Goal: Ask a question

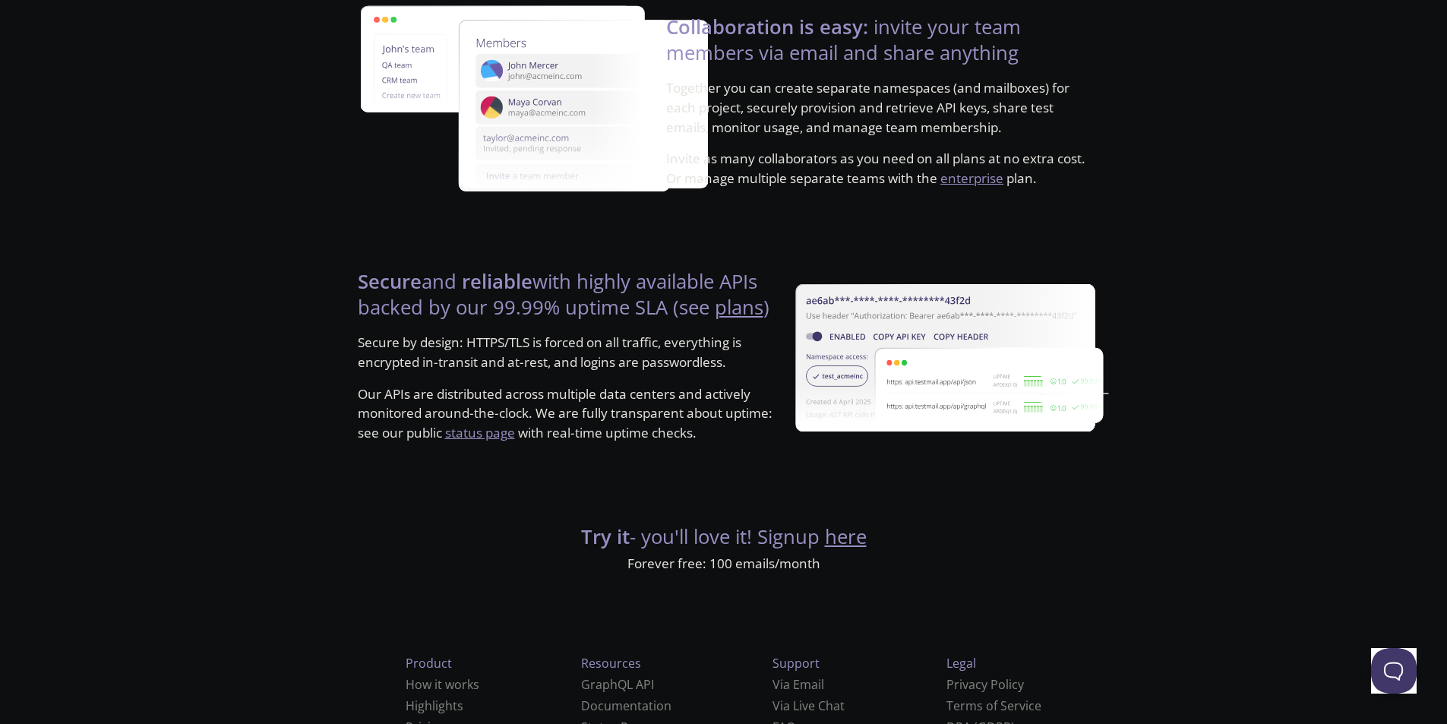
scroll to position [2750, 0]
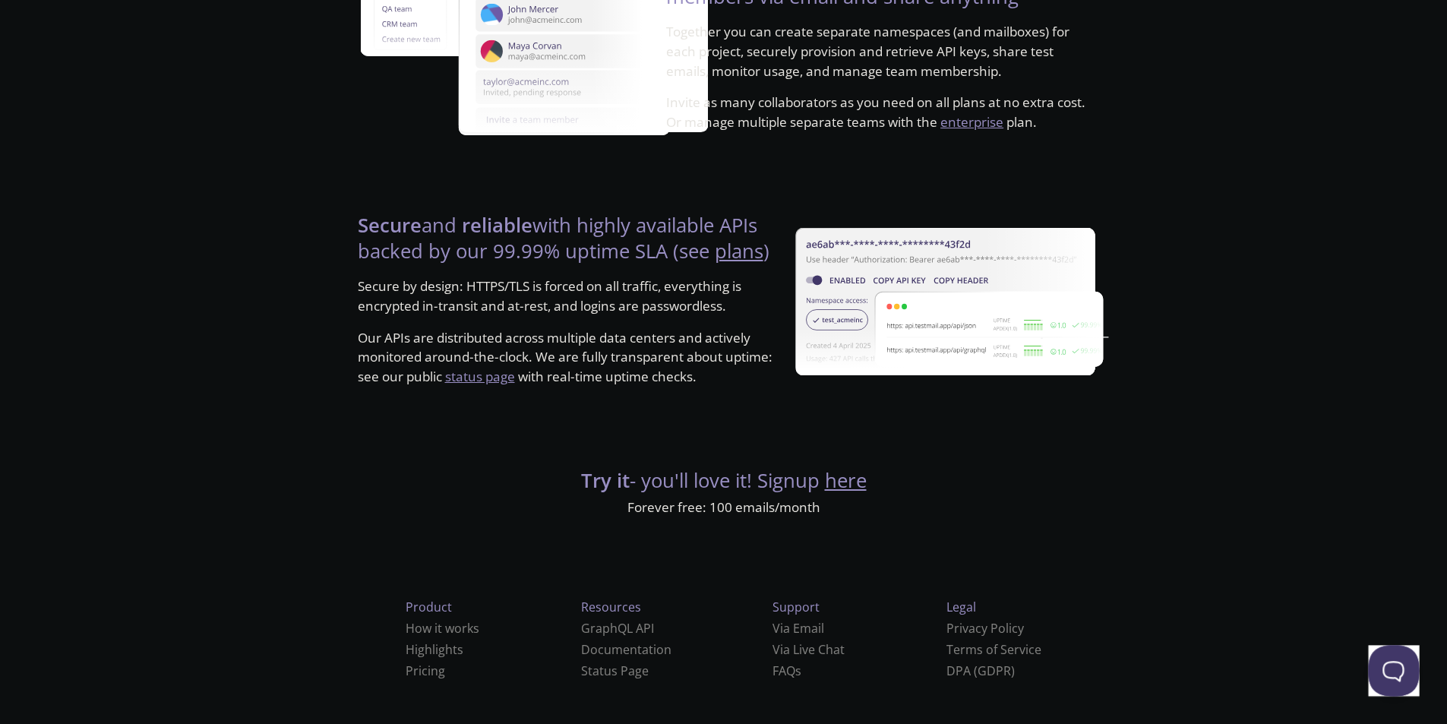
click at [1398, 675] on button "Open Beacon popover" at bounding box center [1391, 668] width 46 height 46
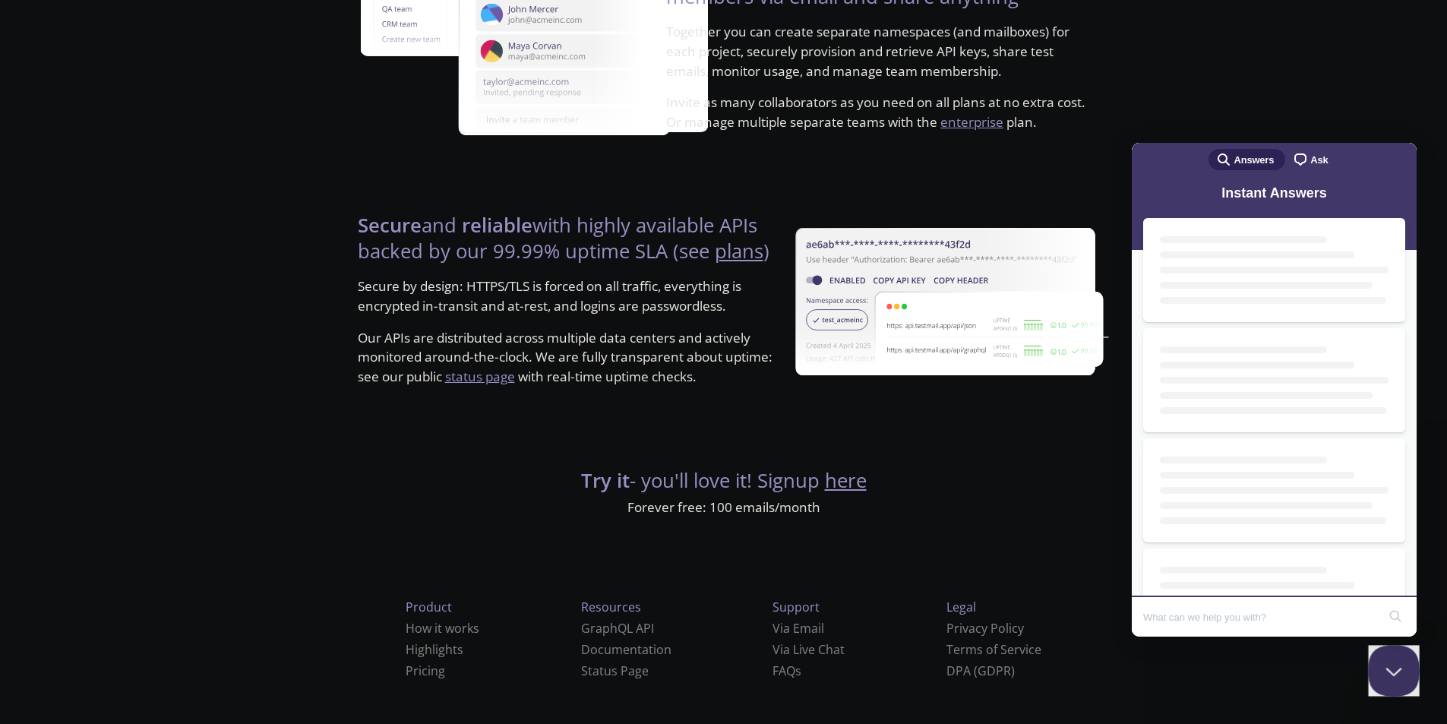
scroll to position [0, 0]
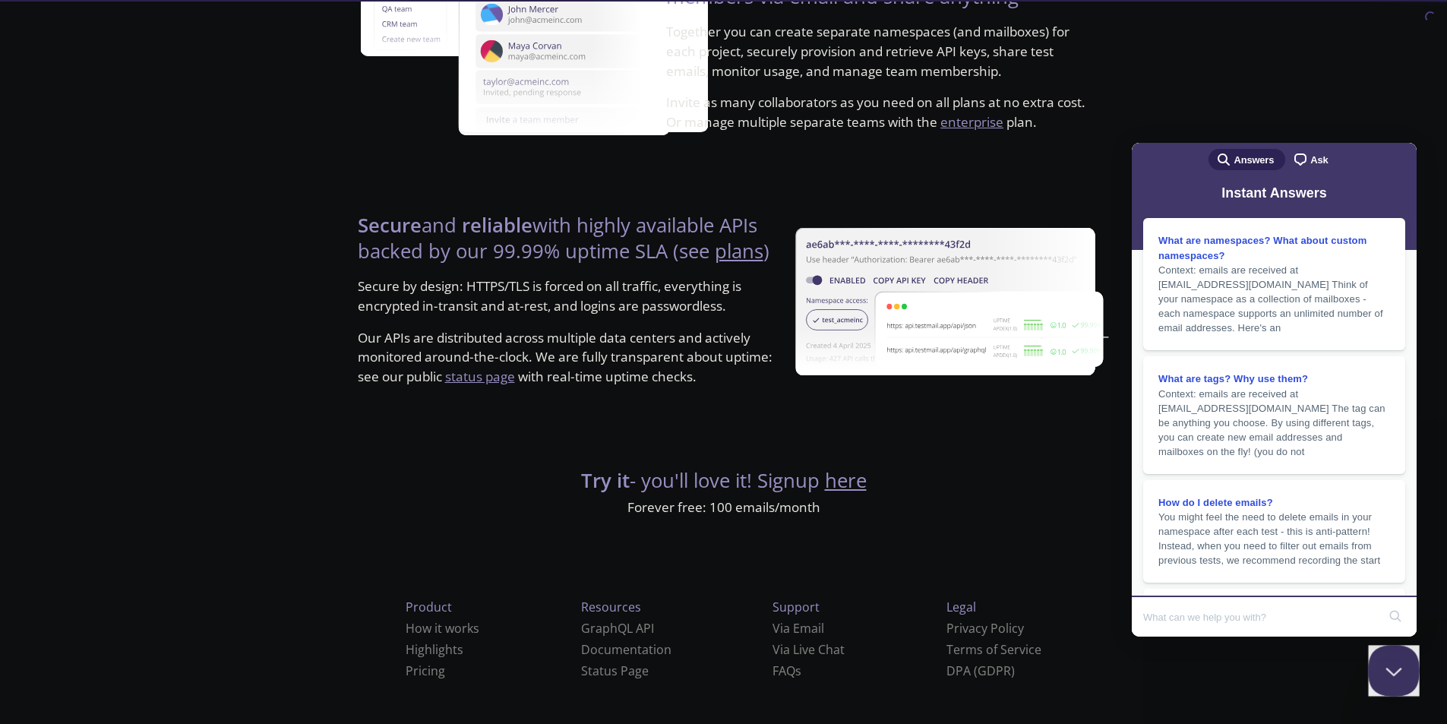
click at [1398, 674] on button "Close Beacon popover" at bounding box center [1391, 668] width 46 height 46
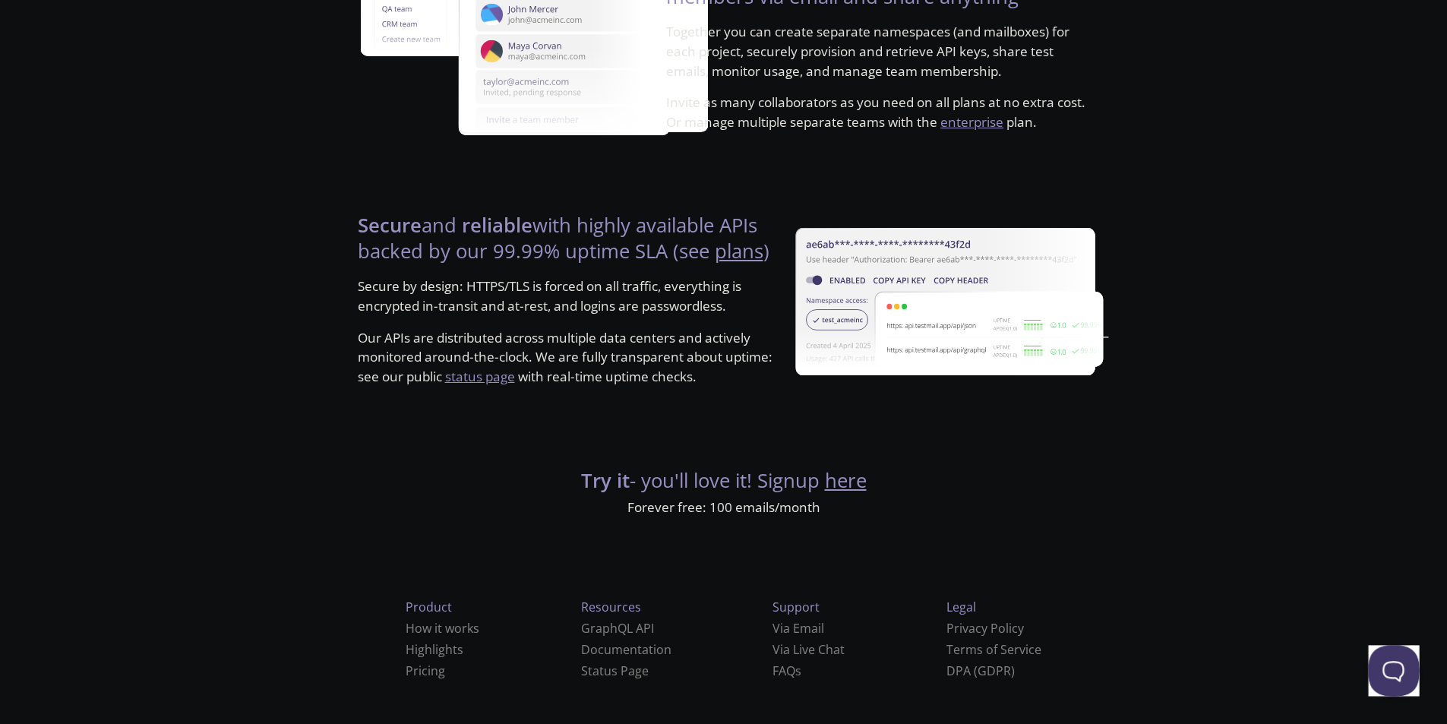
click at [1398, 674] on button "Open Beacon popover" at bounding box center [1391, 668] width 46 height 46
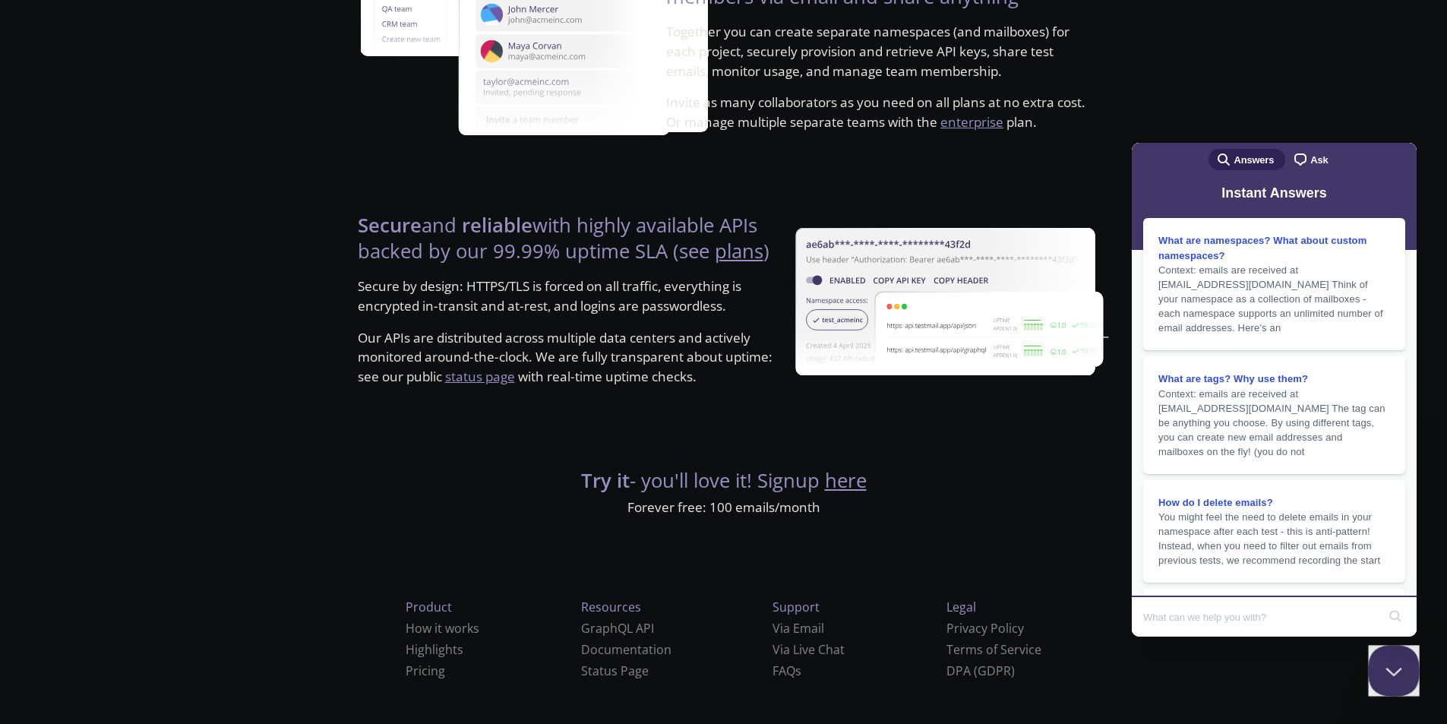
click at [1398, 674] on button "Close Beacon popover" at bounding box center [1391, 668] width 46 height 46
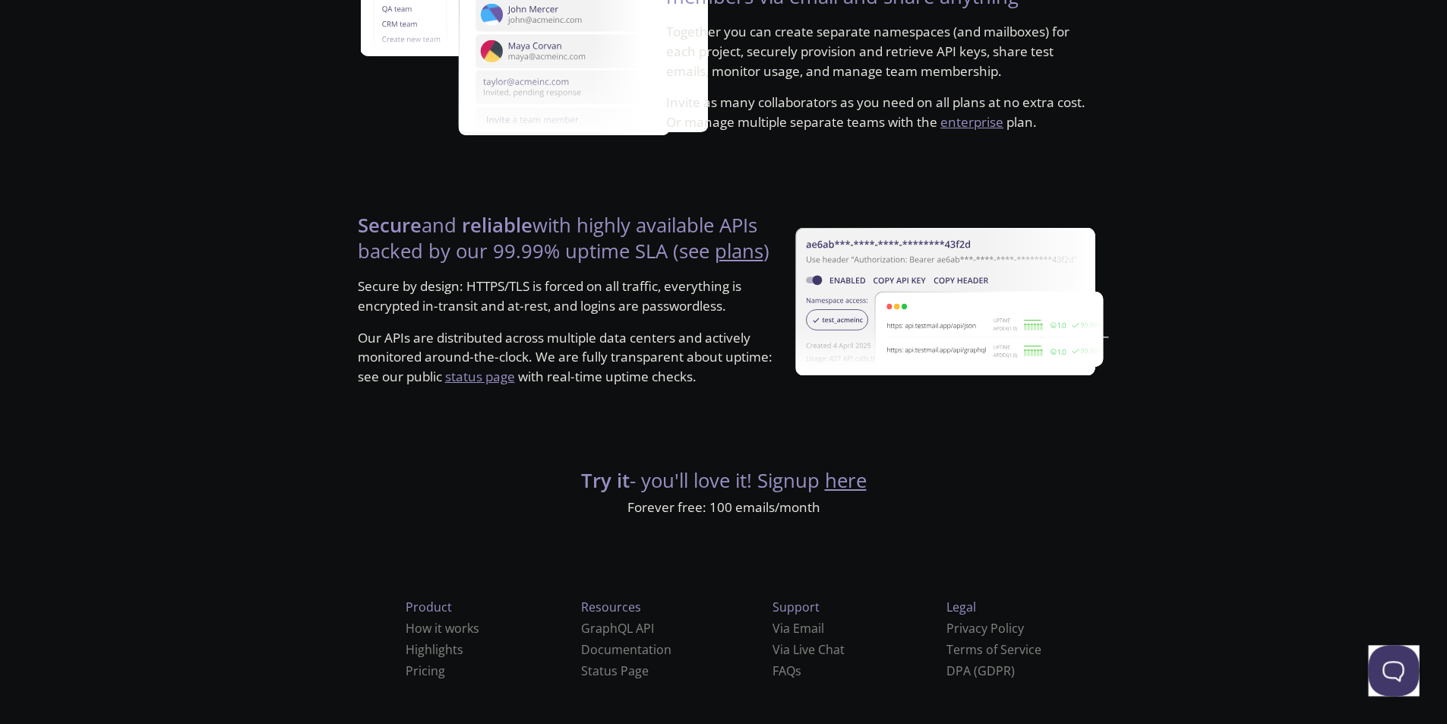
click at [1398, 674] on button "Open Beacon popover" at bounding box center [1391, 668] width 46 height 46
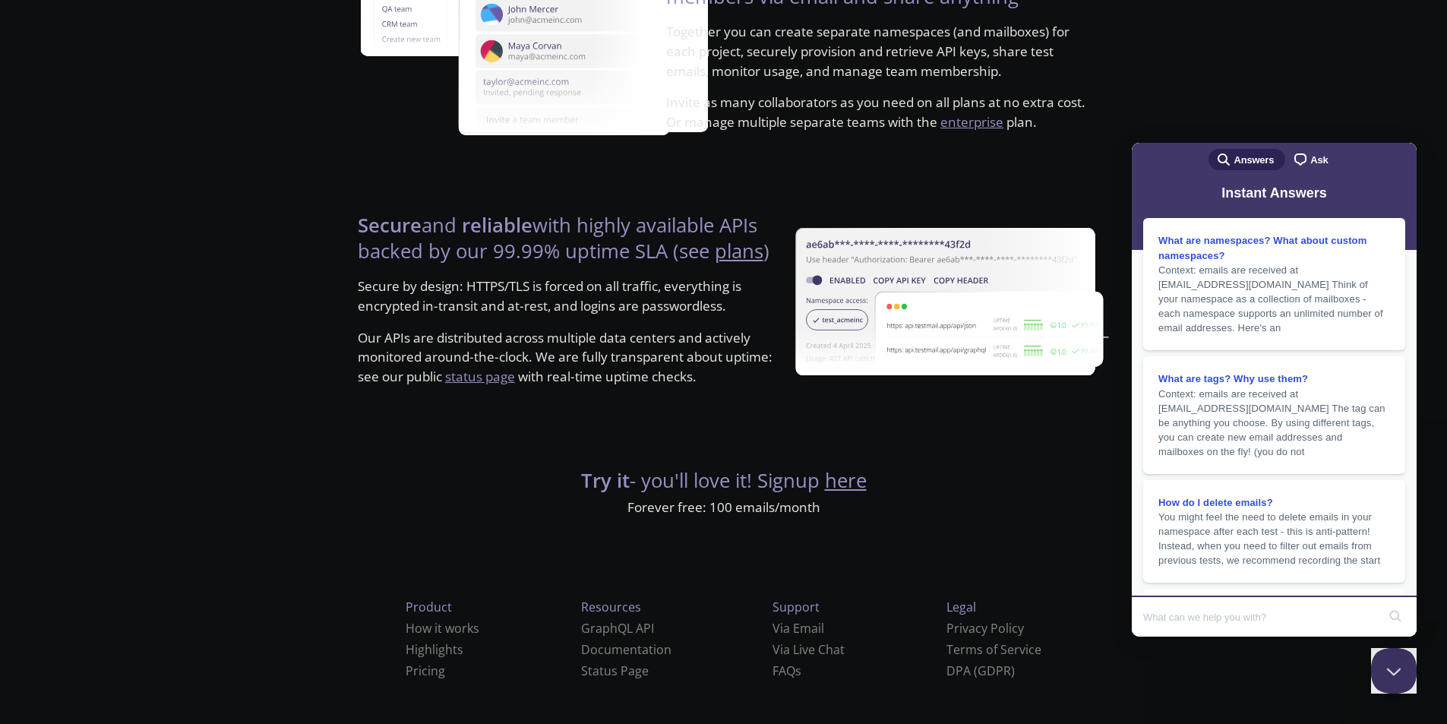
click at [1252, 163] on span "Answers" at bounding box center [1254, 160] width 40 height 15
click at [1314, 161] on span "Ask" at bounding box center [1319, 160] width 17 height 15
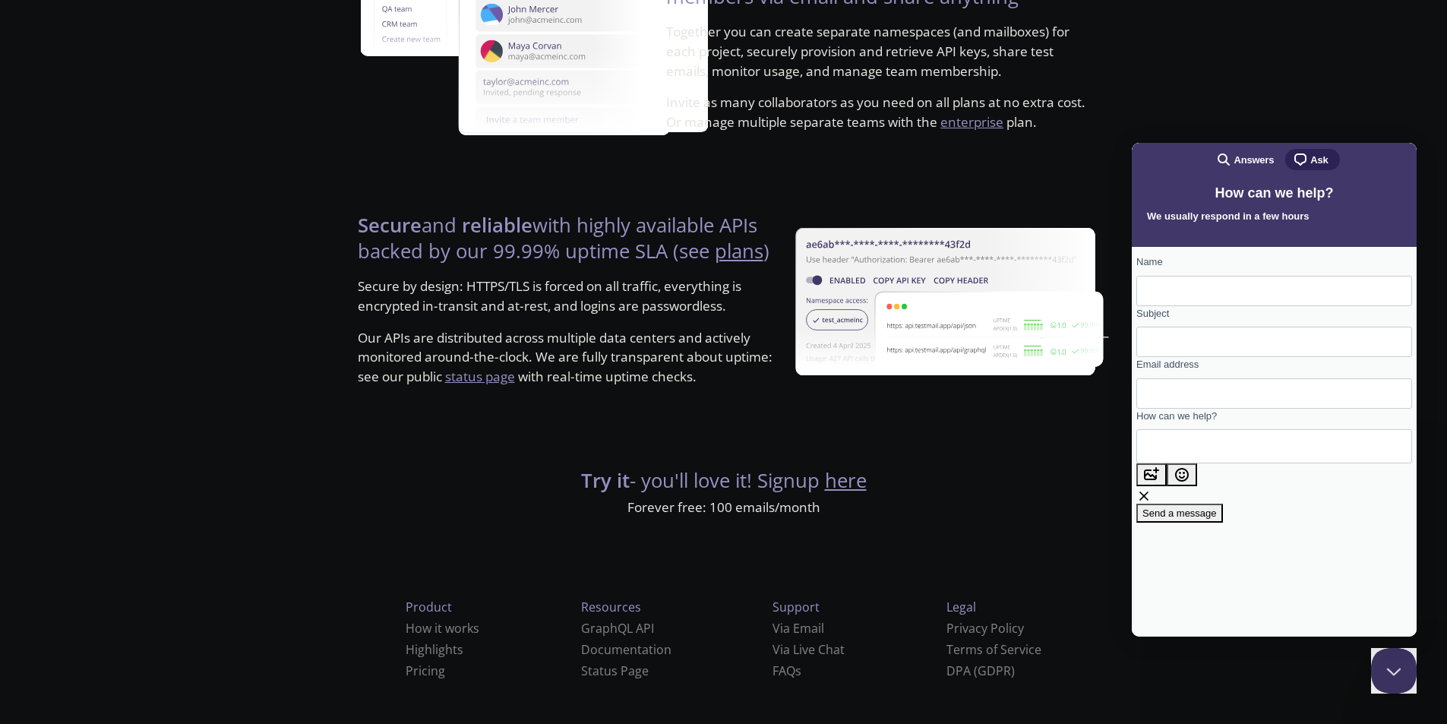
click at [1251, 160] on span "Answers" at bounding box center [1254, 160] width 40 height 15
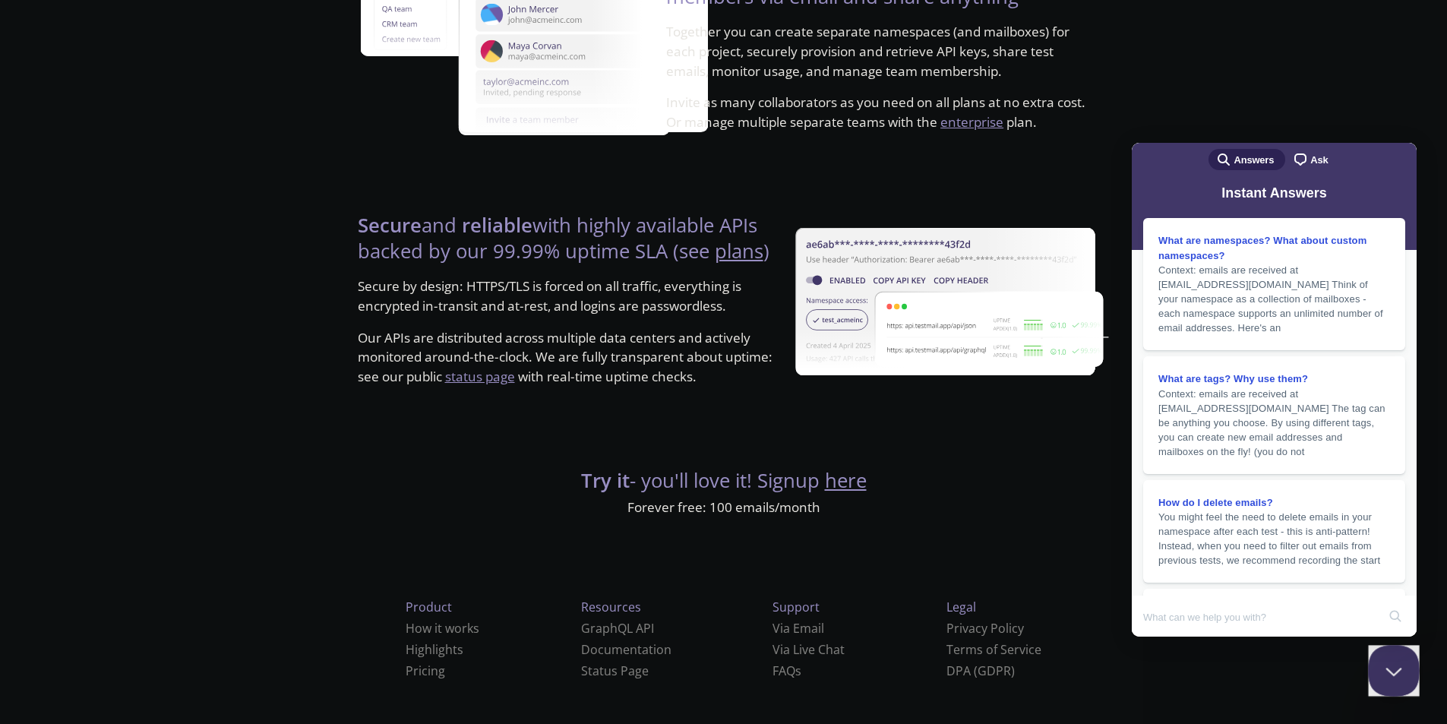
click at [1394, 668] on button "Close Beacon popover" at bounding box center [1391, 668] width 46 height 46
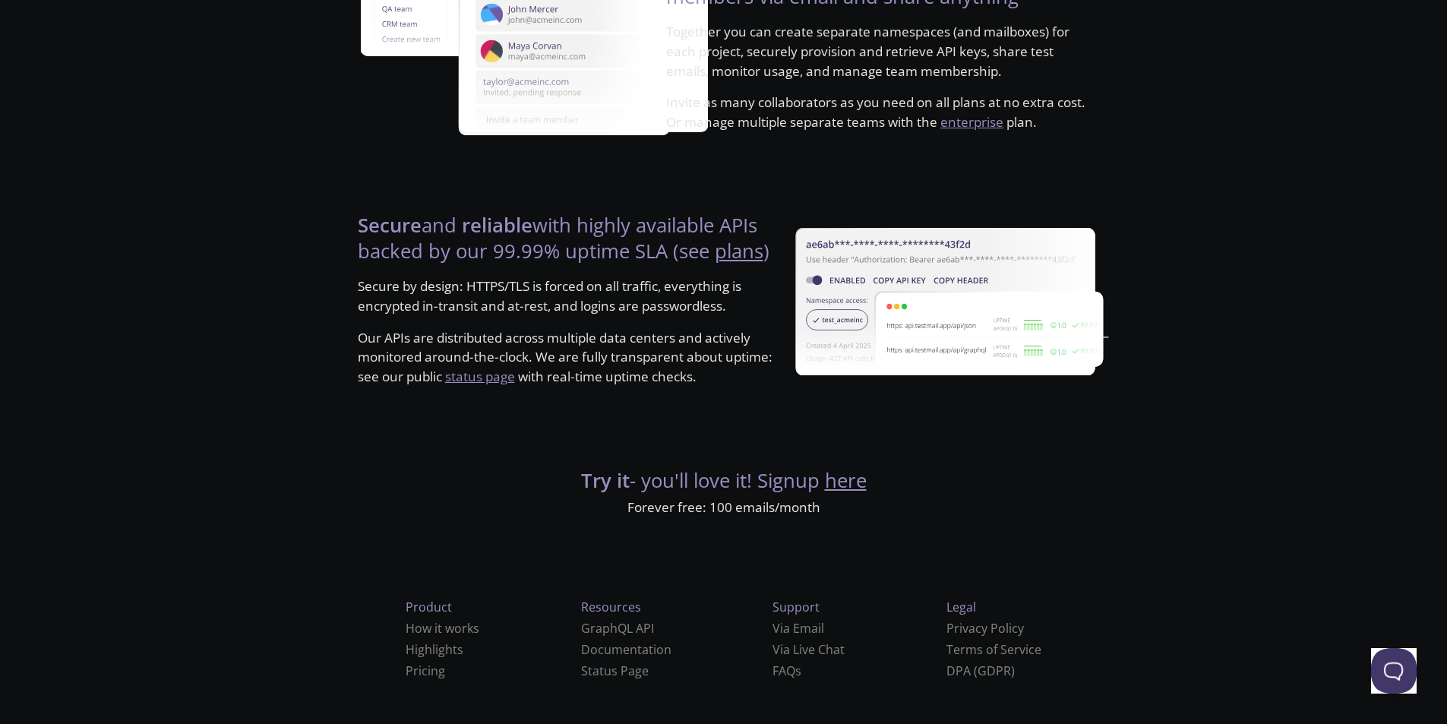
click at [753, 207] on div "Secure and reliable with highly available APIs backed by our 99.99% uptime SLA …" at bounding box center [569, 305] width 432 height 228
